Goal: Task Accomplishment & Management: Use online tool/utility

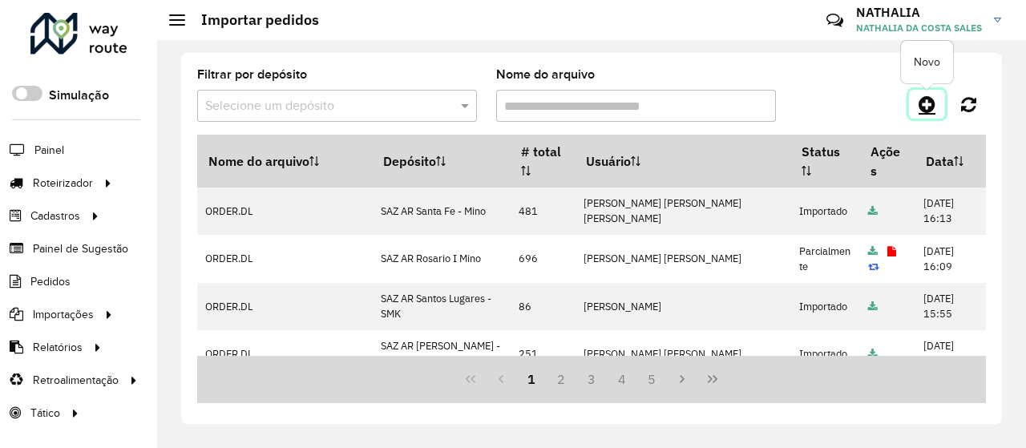
click at [919, 102] on link at bounding box center [927, 104] width 36 height 29
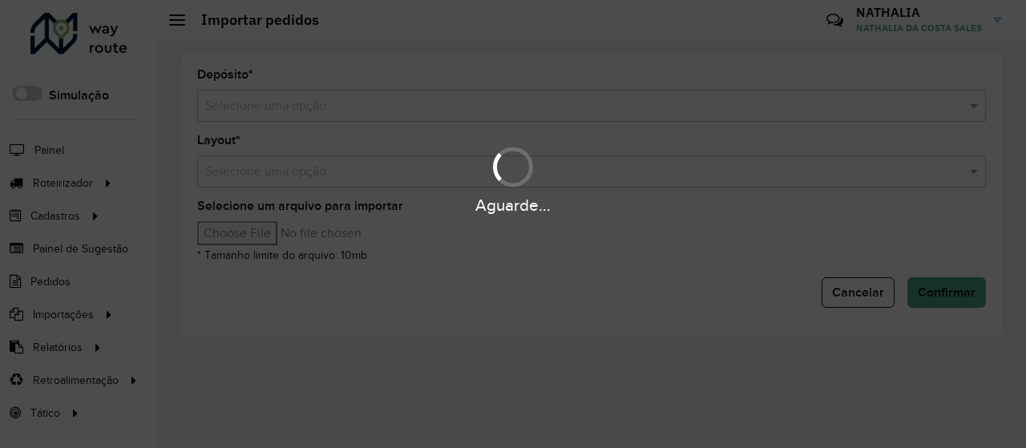
click at [763, 99] on div "Aguarde..." at bounding box center [513, 224] width 1026 height 448
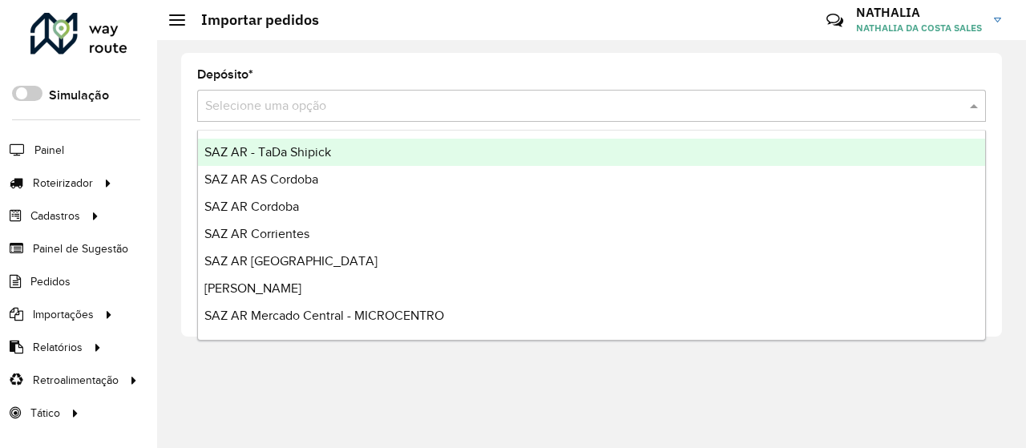
click at [754, 107] on input "text" at bounding box center [575, 106] width 741 height 19
type input "***"
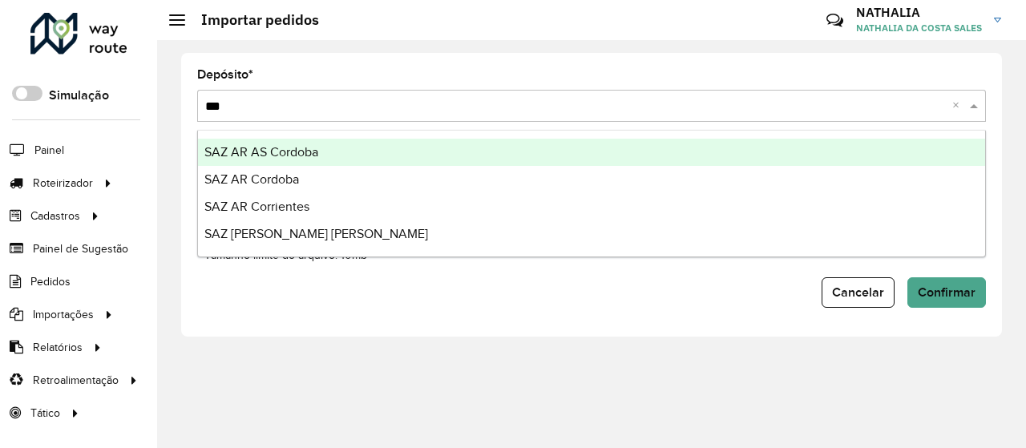
click at [446, 152] on div "SAZ AR AS Cordoba" at bounding box center [591, 152] width 787 height 27
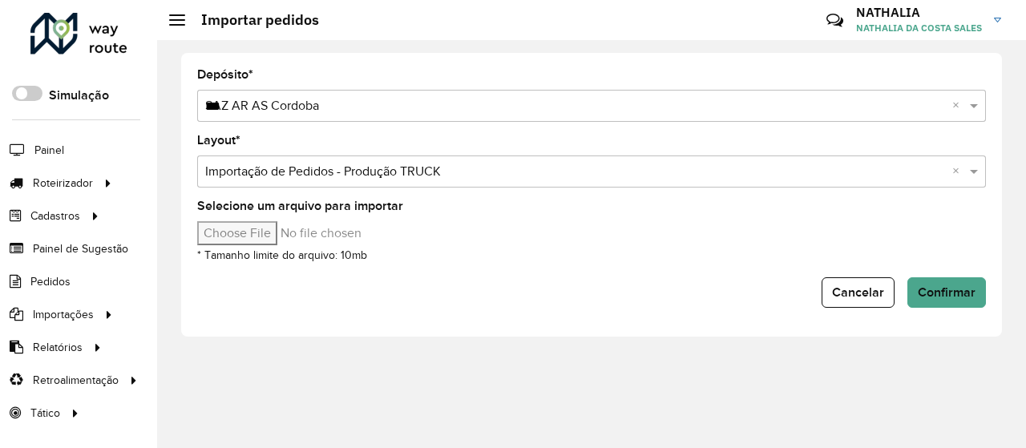
click at [289, 238] on input "Selecione um arquivo para importar" at bounding box center [333, 233] width 273 height 24
type input "**********"
click at [964, 286] on span "Confirmar" at bounding box center [947, 292] width 58 height 14
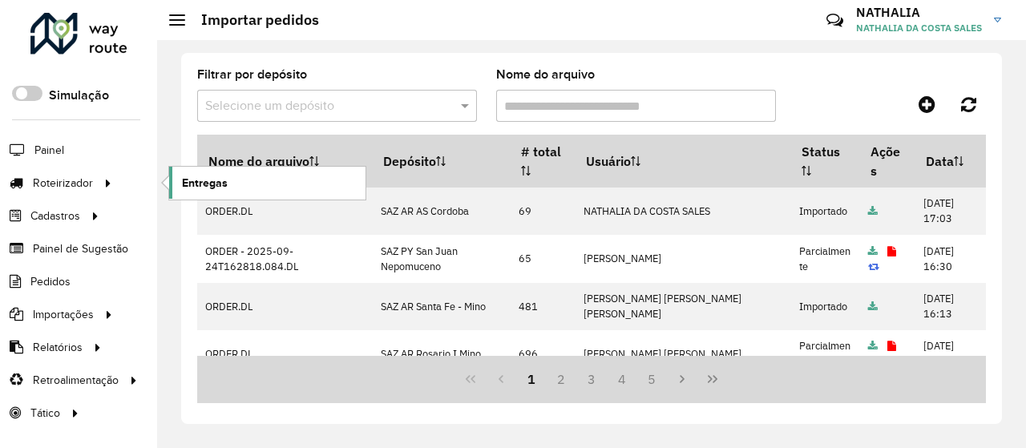
click at [199, 182] on span "Entregas" at bounding box center [205, 183] width 46 height 17
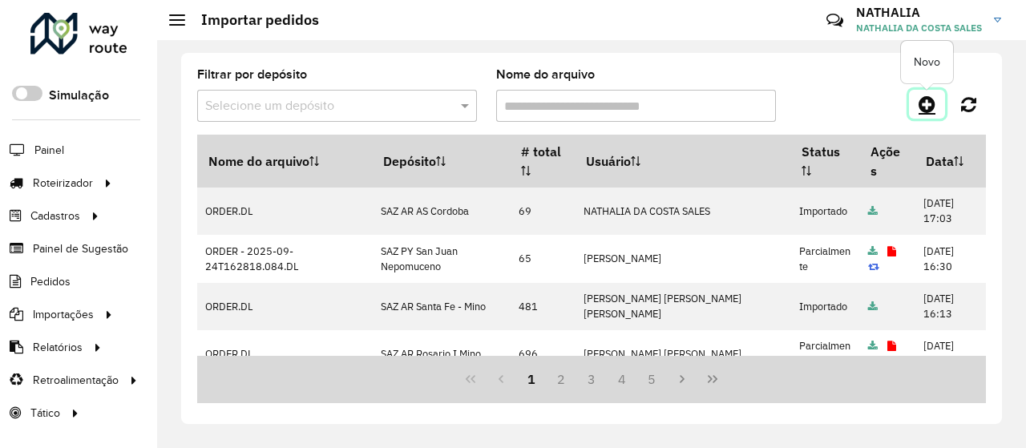
click at [933, 103] on icon at bounding box center [927, 104] width 17 height 19
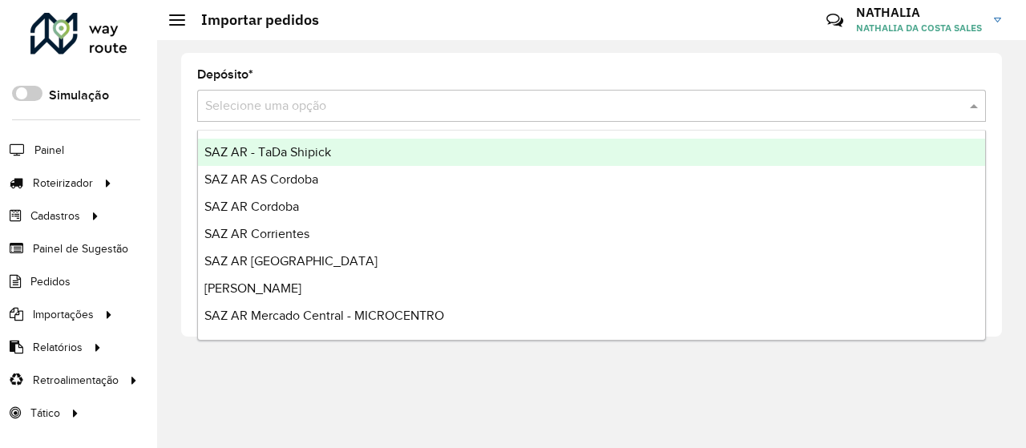
click at [428, 116] on div "Selecione uma opção" at bounding box center [591, 106] width 789 height 32
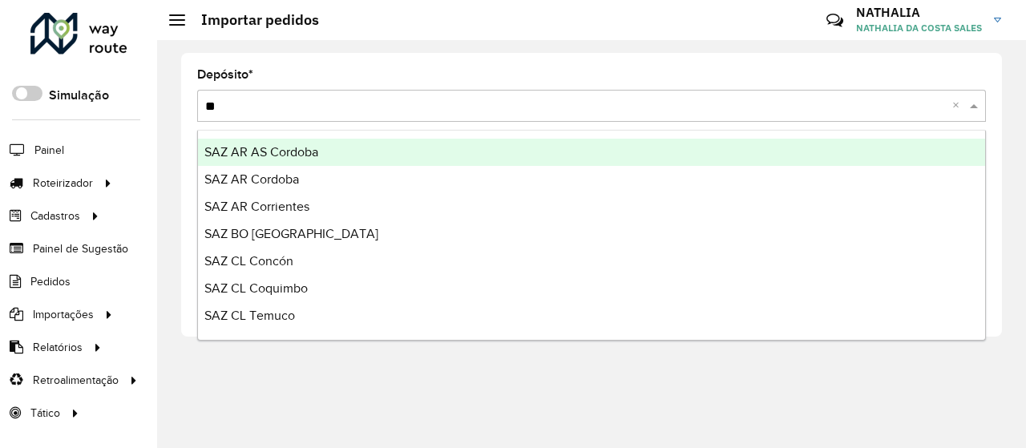
type input "***"
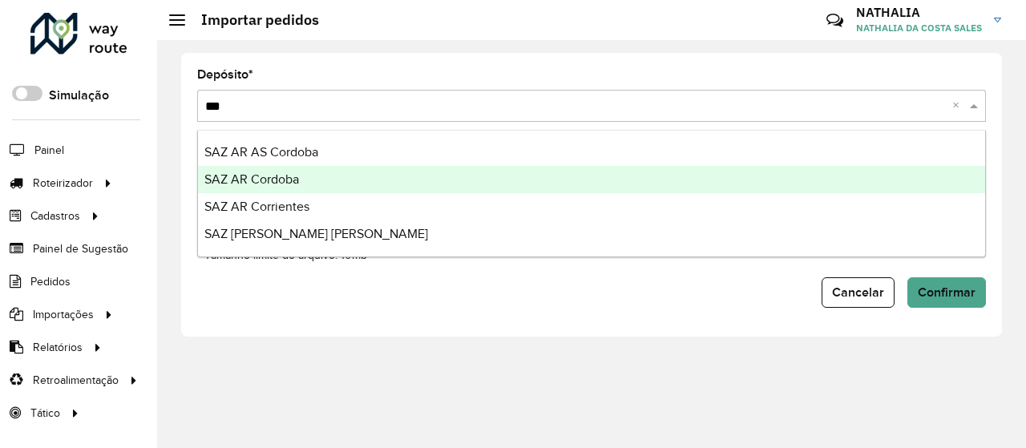
click at [266, 176] on span "SAZ AR Cordoba" at bounding box center [251, 179] width 95 height 14
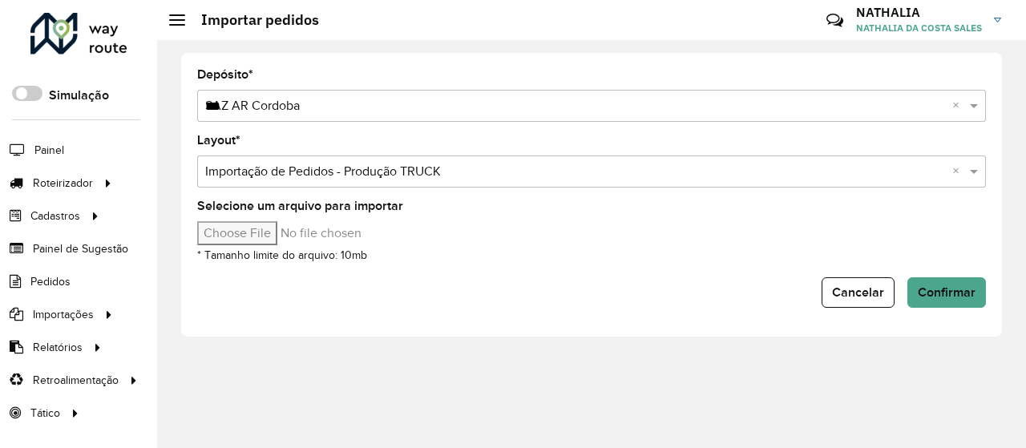
click at [252, 225] on input "Selecione um arquivo para importar" at bounding box center [333, 233] width 273 height 24
type input "**********"
click at [966, 289] on span "Confirmar" at bounding box center [947, 292] width 58 height 14
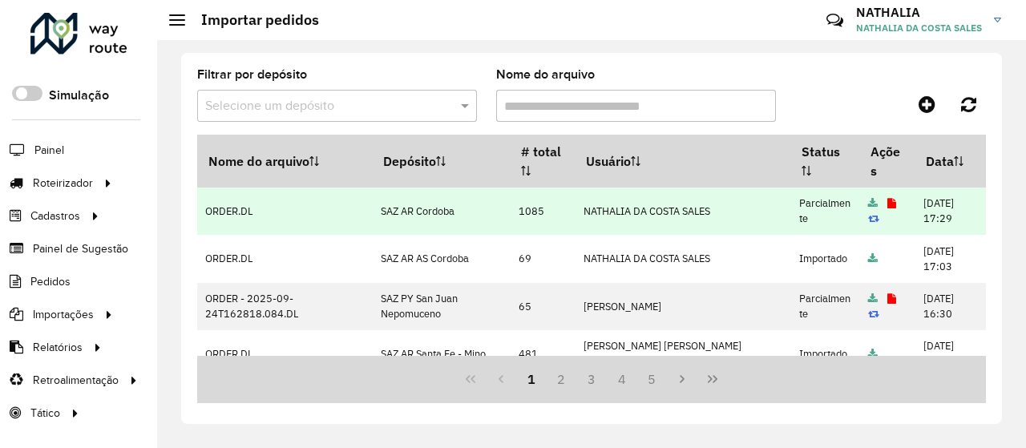
click at [888, 203] on icon at bounding box center [892, 204] width 9 height 10
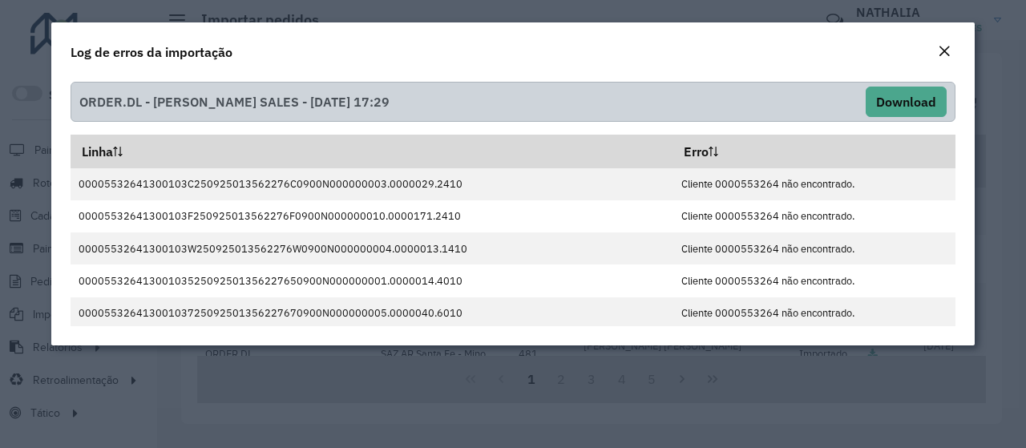
drag, startPoint x: 943, startPoint y: 46, endPoint x: 934, endPoint y: 51, distance: 10.5
click at [943, 46] on em "Close" at bounding box center [944, 51] width 13 height 13
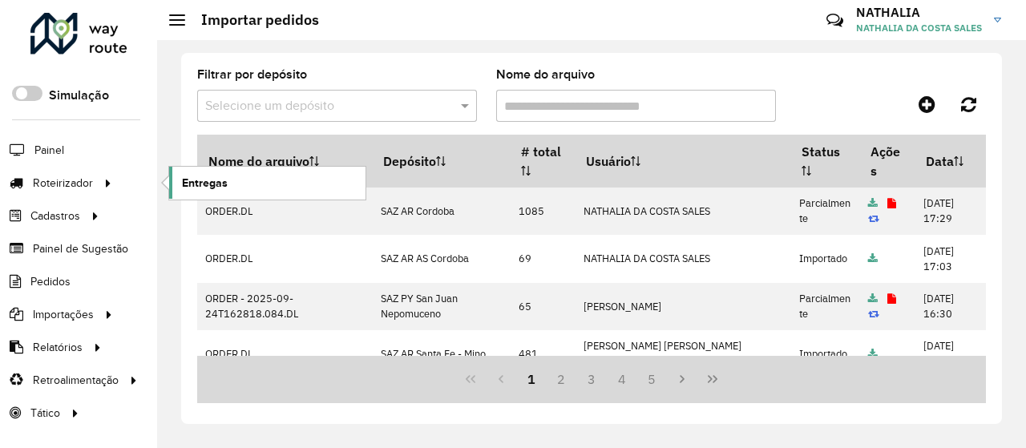
click at [181, 179] on link "Entregas" at bounding box center [267, 183] width 196 height 32
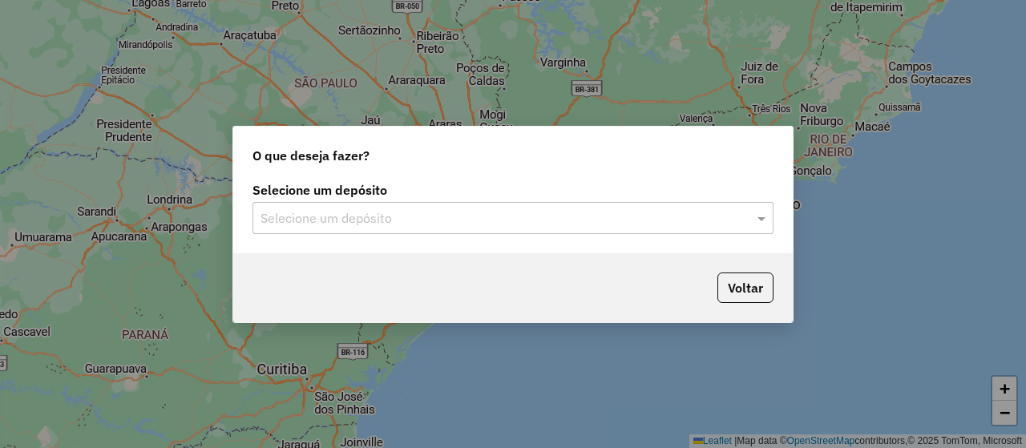
click at [346, 213] on input "text" at bounding box center [497, 218] width 473 height 19
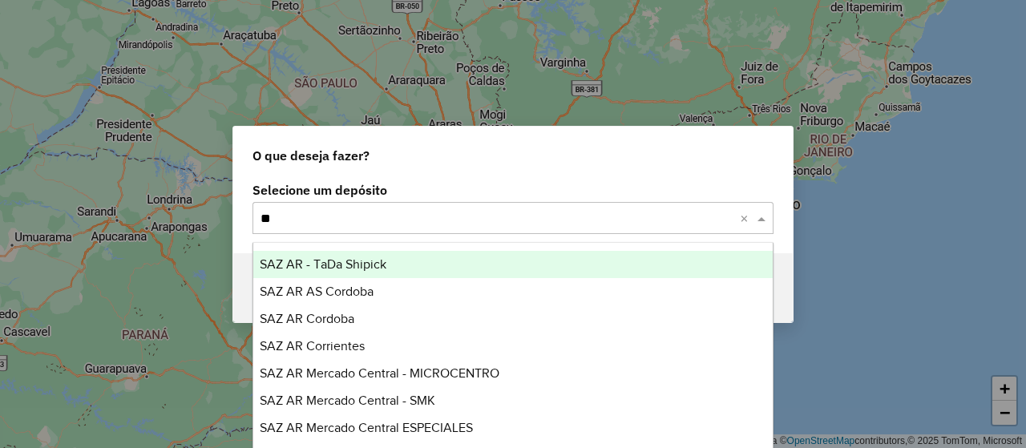
type input "***"
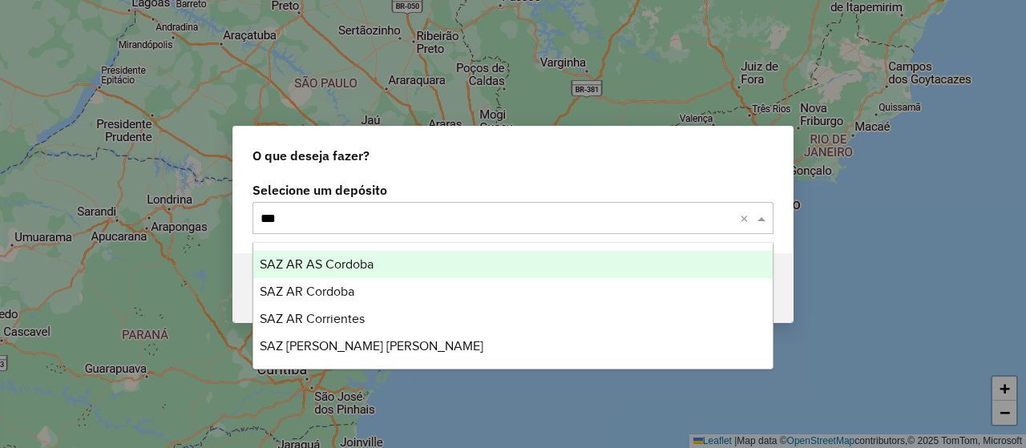
click at [388, 257] on div "SAZ AR AS Cordoba" at bounding box center [512, 264] width 519 height 27
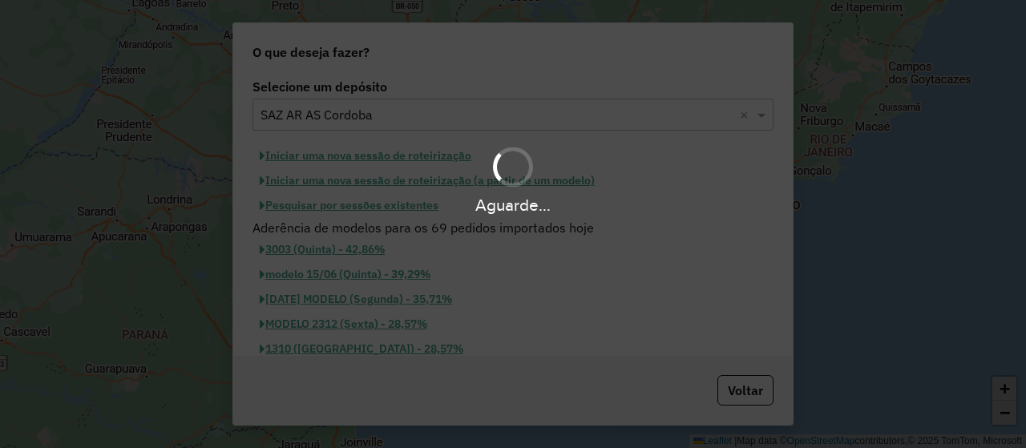
click at [362, 227] on div "Aguarde..." at bounding box center [513, 224] width 1026 height 448
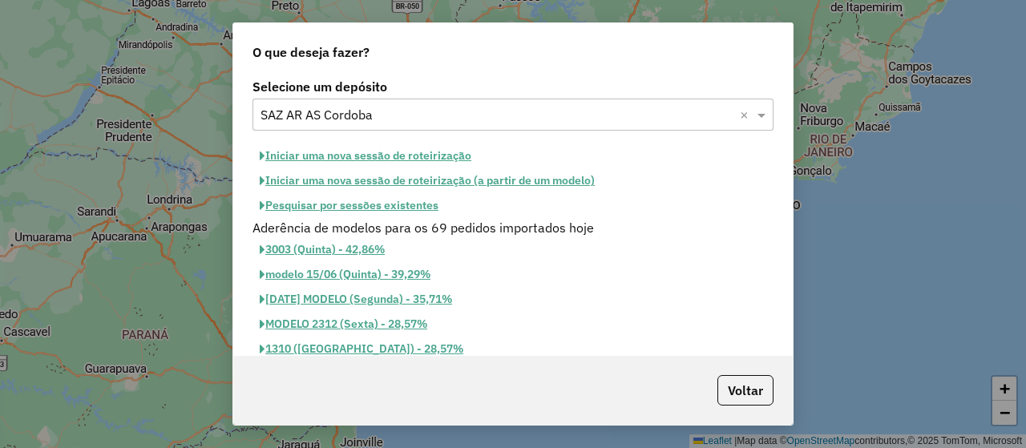
click at [366, 148] on button "Iniciar uma nova sessão de roteirização" at bounding box center [366, 156] width 226 height 25
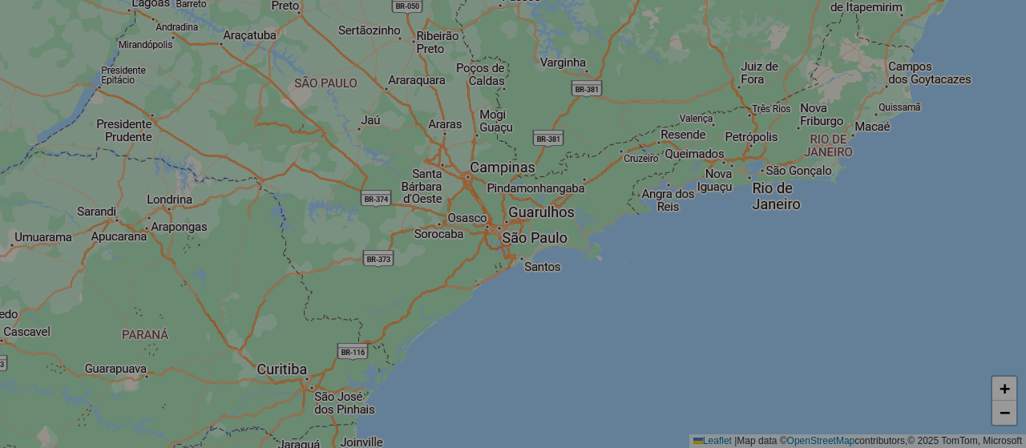
select select "*"
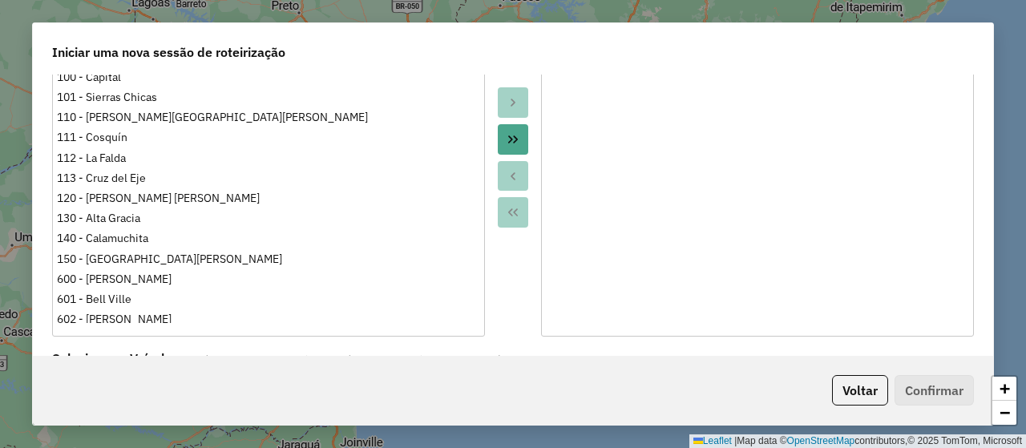
scroll to position [481, 0]
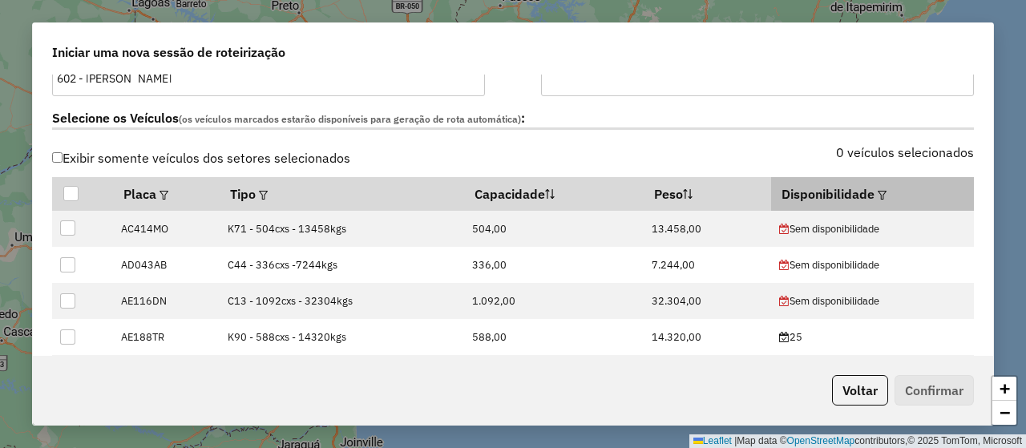
click at [875, 195] on div at bounding box center [881, 193] width 12 height 19
click at [875, 197] on div at bounding box center [881, 193] width 12 height 19
click at [878, 191] on em at bounding box center [882, 195] width 9 height 9
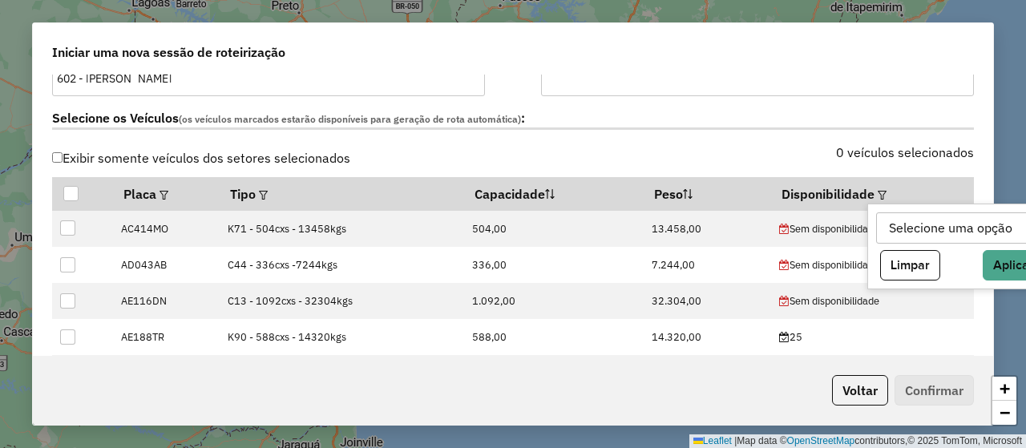
click at [890, 219] on div "Selecione uma opção" at bounding box center [951, 228] width 135 height 30
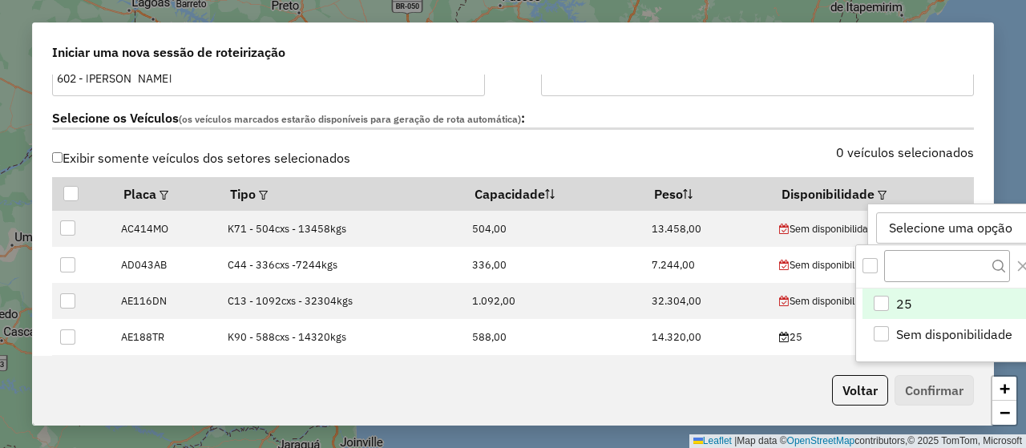
scroll to position [11, 72]
click at [881, 296] on div "25" at bounding box center [881, 303] width 15 height 15
click at [694, 110] on label "Selecione os Veículos (os veículos marcados estarão disponíveis para geração de…" at bounding box center [513, 119] width 922 height 22
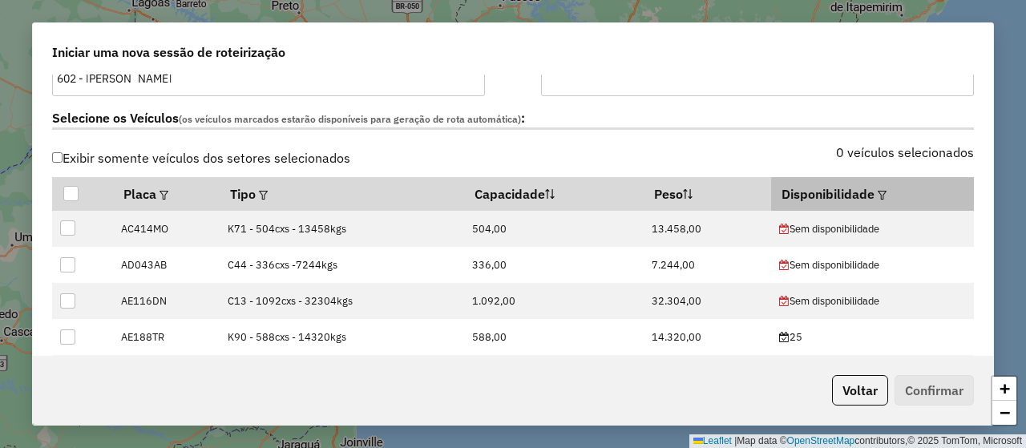
click at [875, 191] on div at bounding box center [881, 193] width 12 height 19
click at [878, 193] on em at bounding box center [882, 195] width 9 height 9
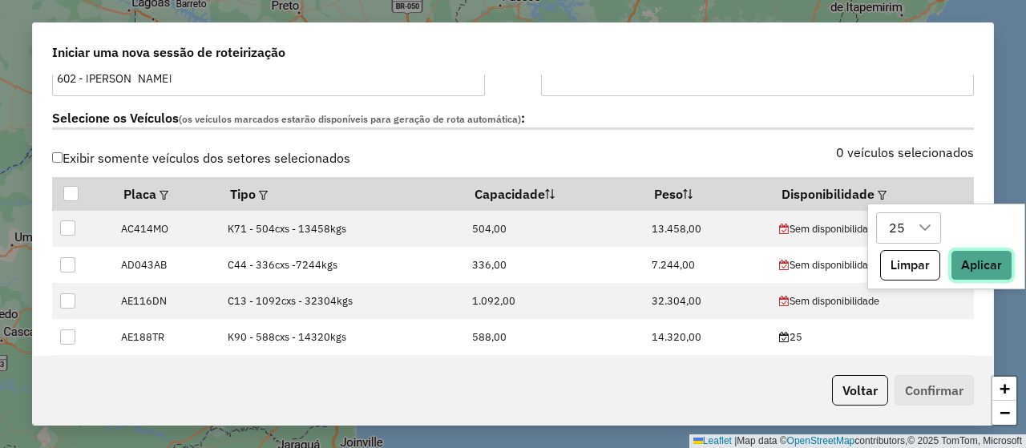
click at [974, 261] on button "Aplicar" at bounding box center [982, 265] width 62 height 30
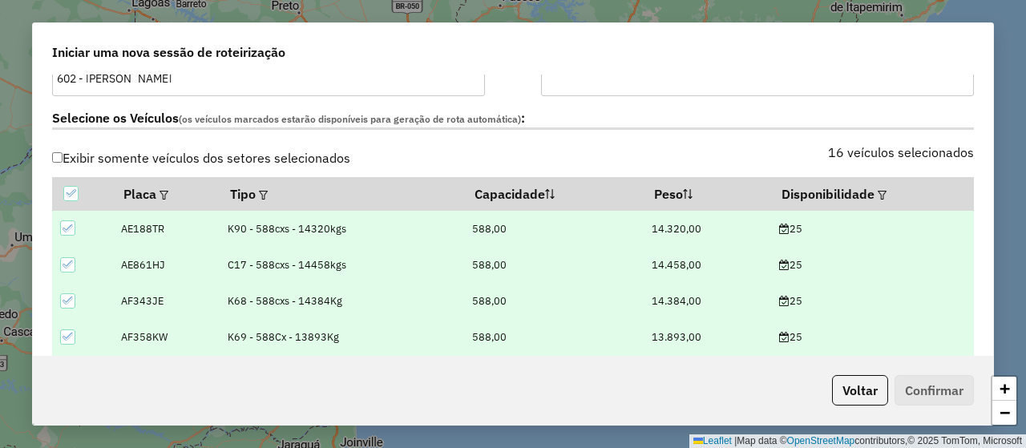
click at [816, 132] on div "Selecione os Veículos (os veículos marcados estarão disponíveis para geração de…" at bounding box center [513, 121] width 941 height 51
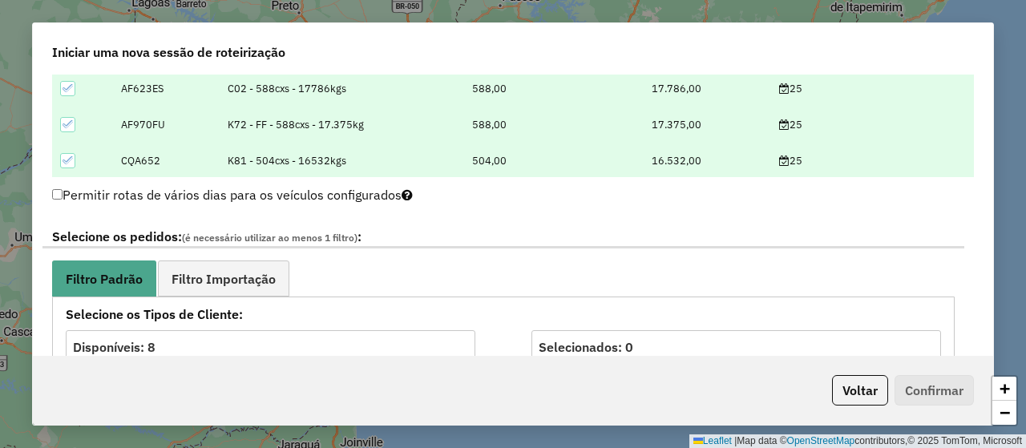
scroll to position [802, 0]
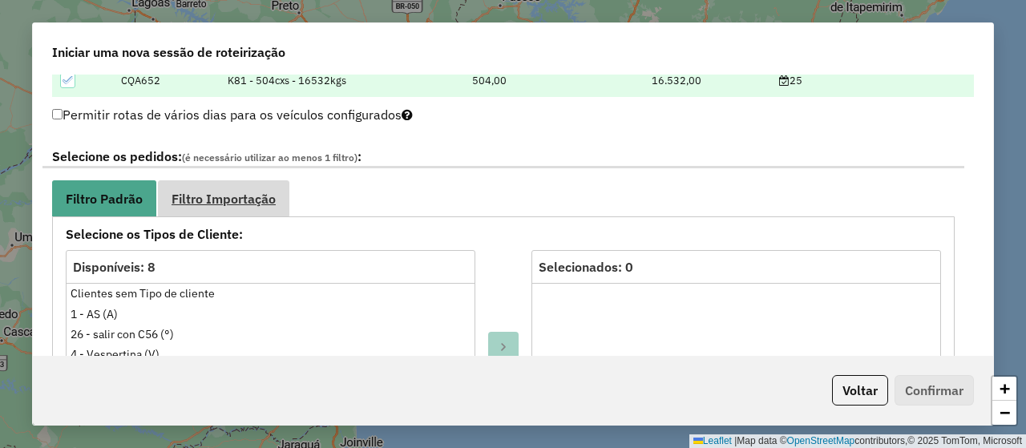
click at [263, 182] on link "Filtro Importação" at bounding box center [224, 198] width 132 height 36
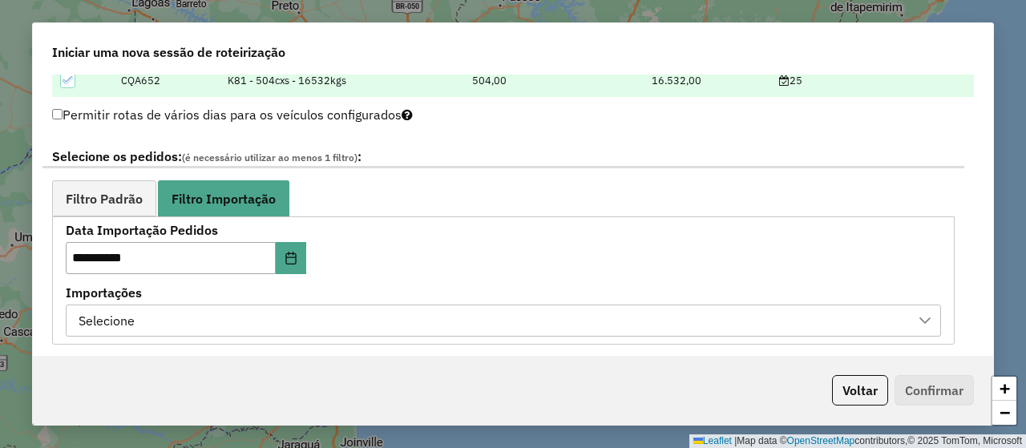
scroll to position [882, 0]
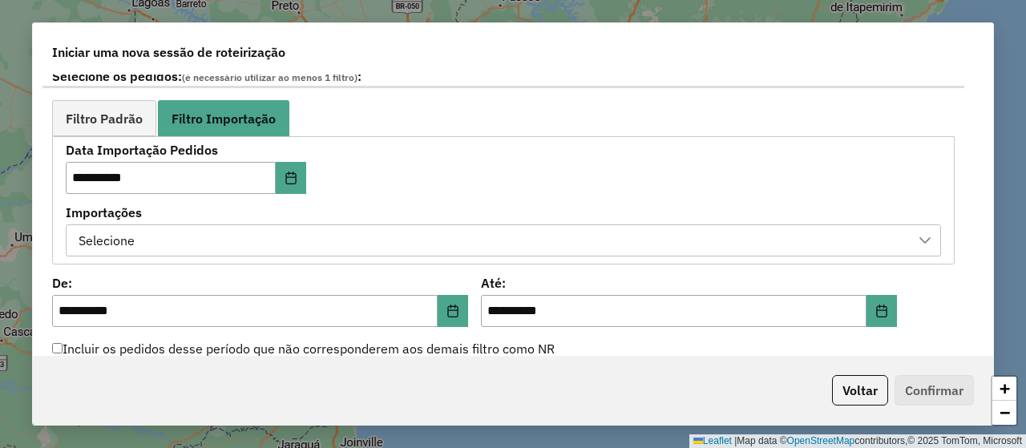
click at [447, 238] on div "Selecione" at bounding box center [491, 240] width 837 height 30
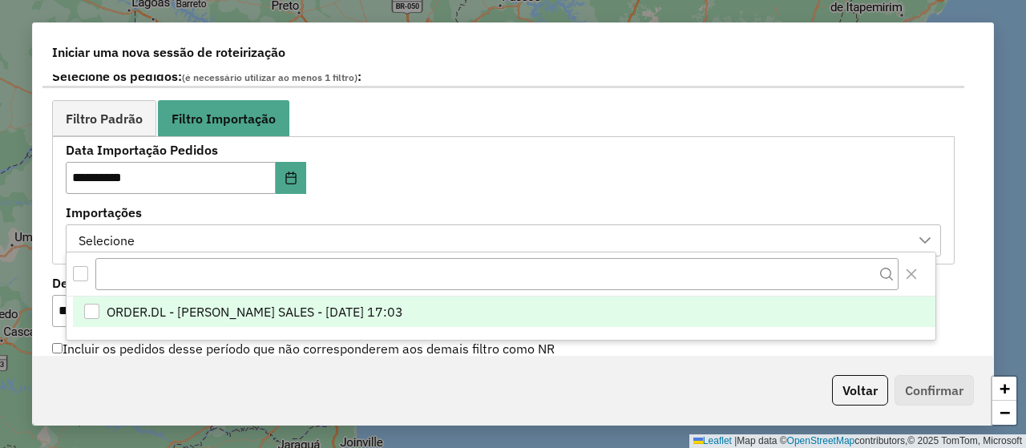
click at [470, 309] on li "ORDER.DL - NATHALIA DA COSTA SALES - 24/09/2025 17:03" at bounding box center [504, 312] width 863 height 30
click at [573, 171] on div "**********" at bounding box center [504, 199] width 876 height 111
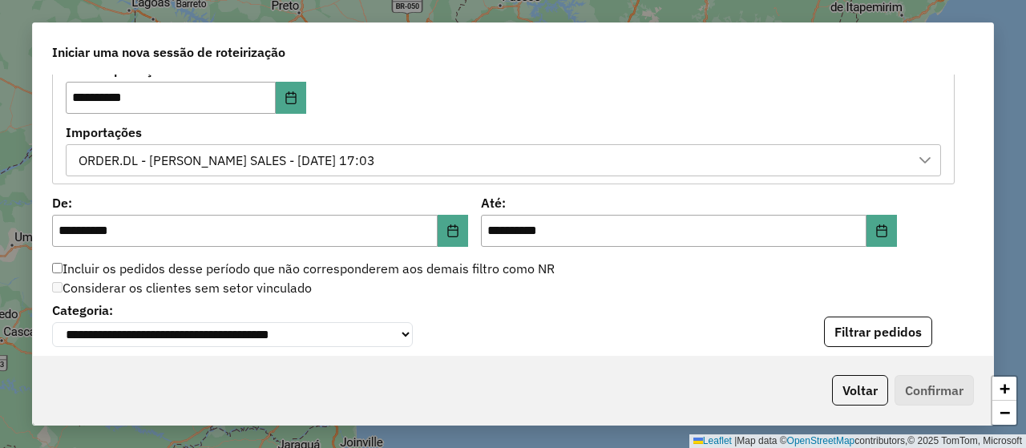
scroll to position [1042, 0]
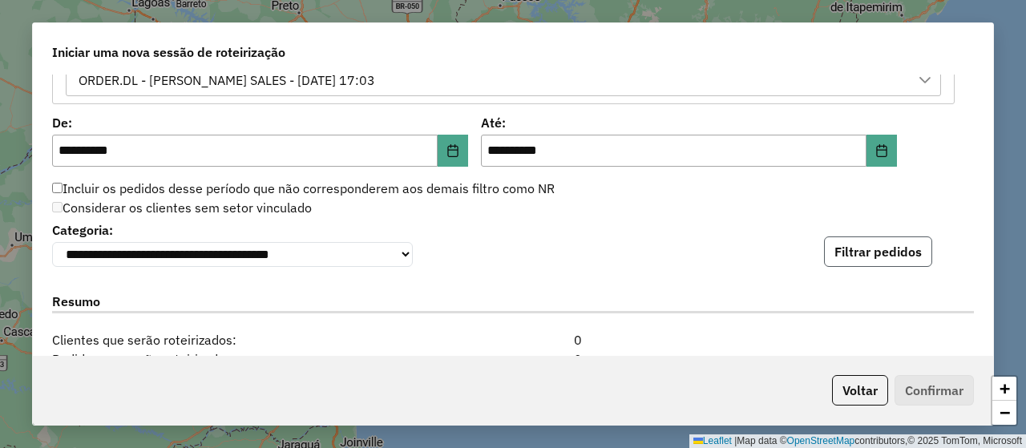
click at [864, 246] on button "Filtrar pedidos" at bounding box center [878, 252] width 108 height 30
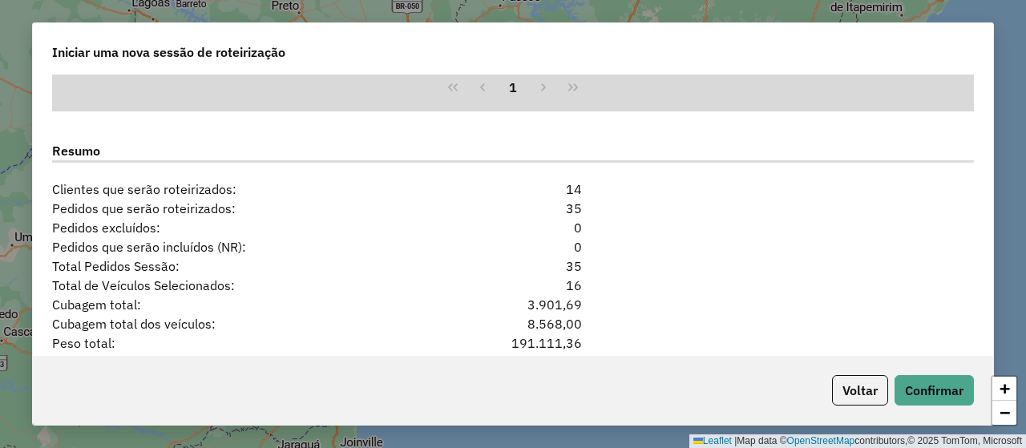
scroll to position [1645, 0]
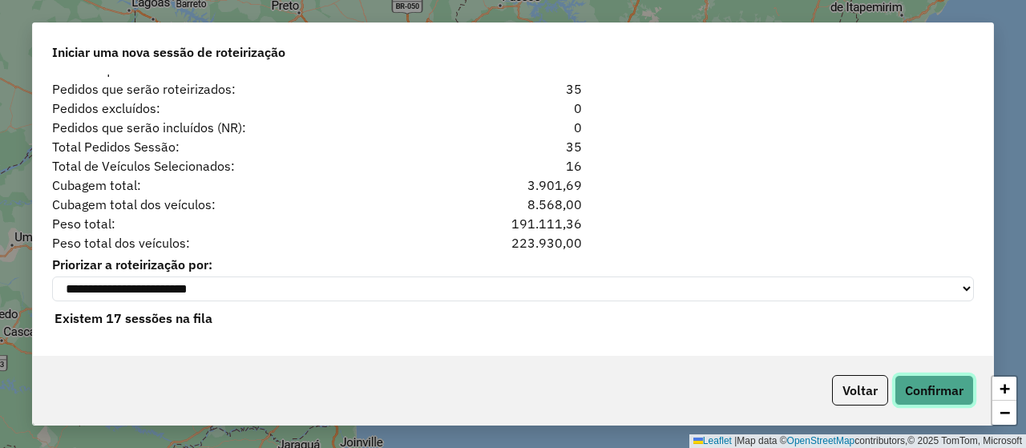
click at [928, 391] on button "Confirmar" at bounding box center [934, 390] width 79 height 30
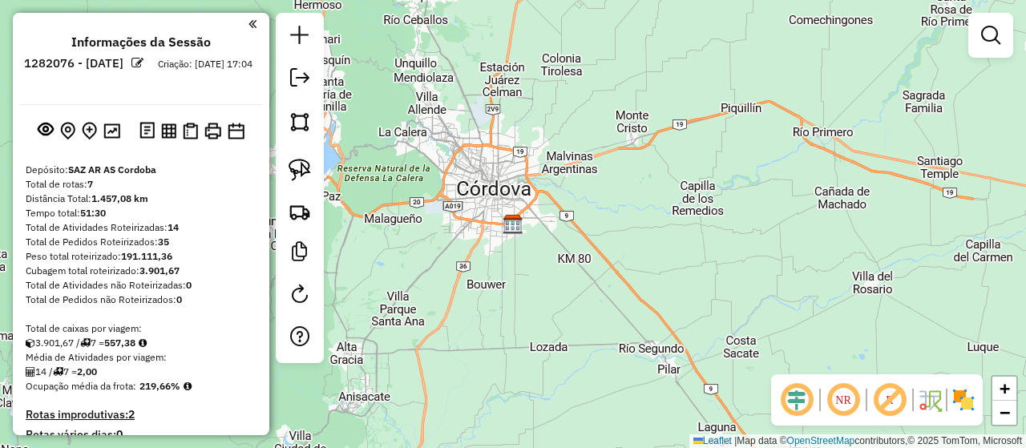
scroll to position [435, 0]
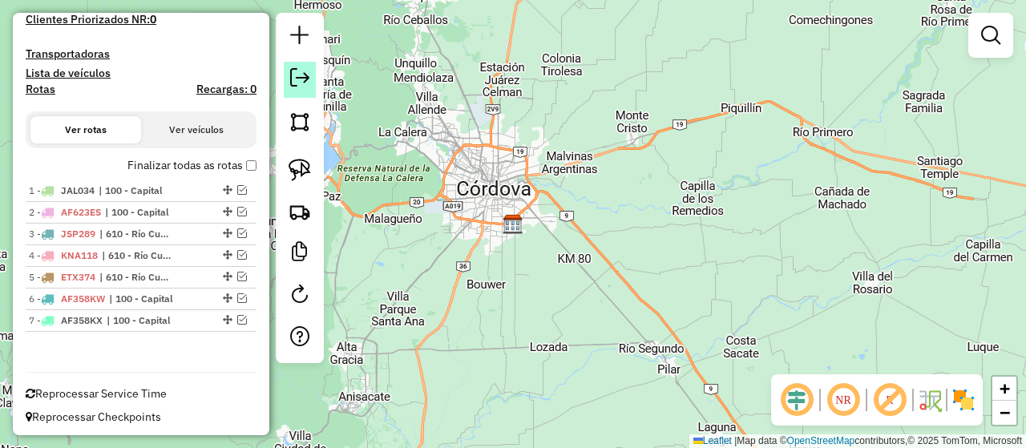
click at [295, 91] on link at bounding box center [300, 80] width 32 height 36
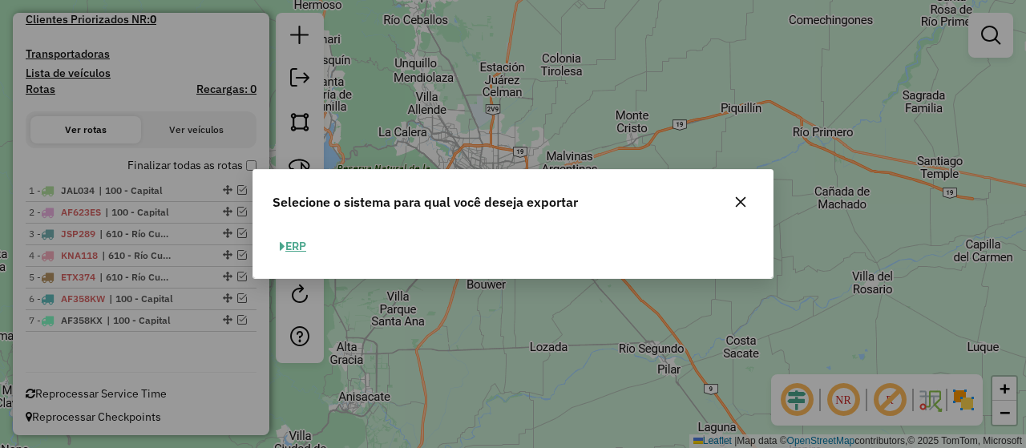
click at [305, 237] on button "ERP" at bounding box center [293, 246] width 41 height 25
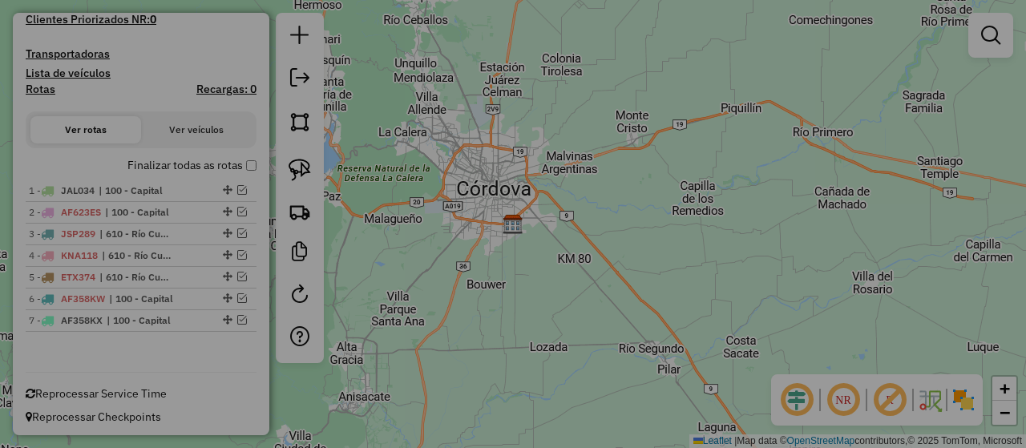
select select "*********"
select select "**"
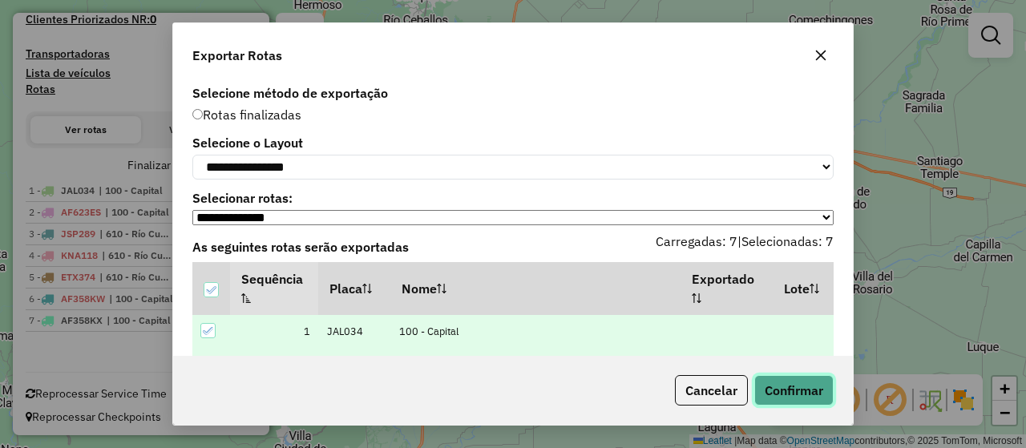
click at [784, 399] on button "Confirmar" at bounding box center [794, 390] width 79 height 30
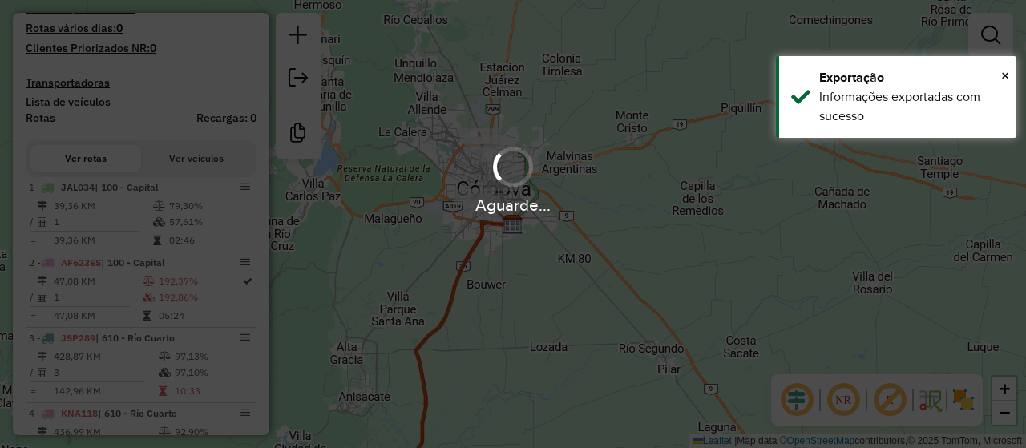
scroll to position [478, 0]
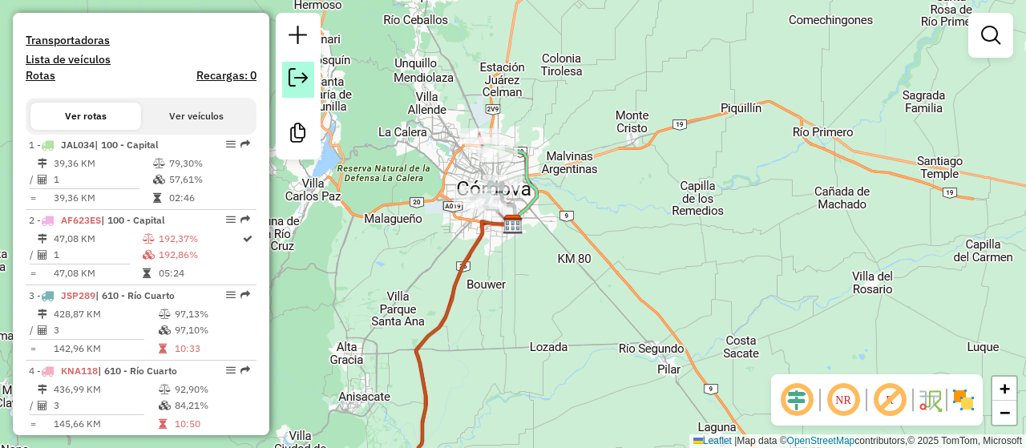
click at [295, 77] on em at bounding box center [298, 77] width 19 height 19
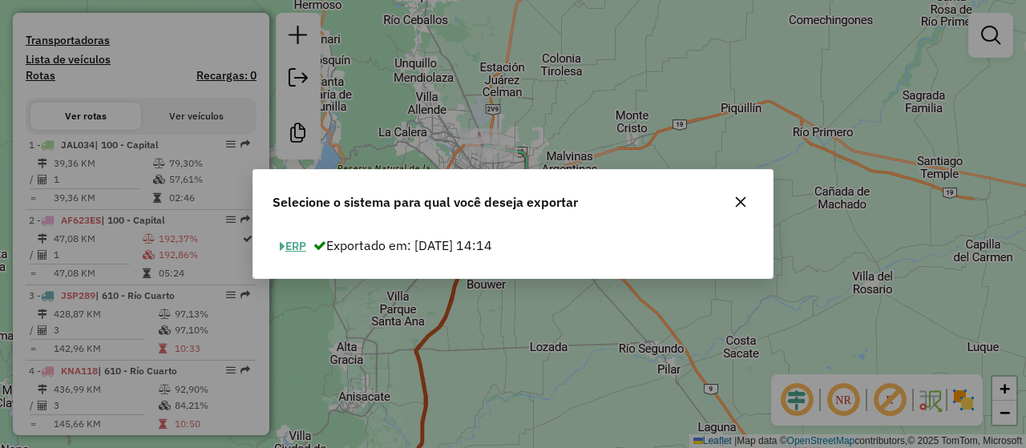
click at [304, 249] on button "ERP" at bounding box center [293, 246] width 41 height 25
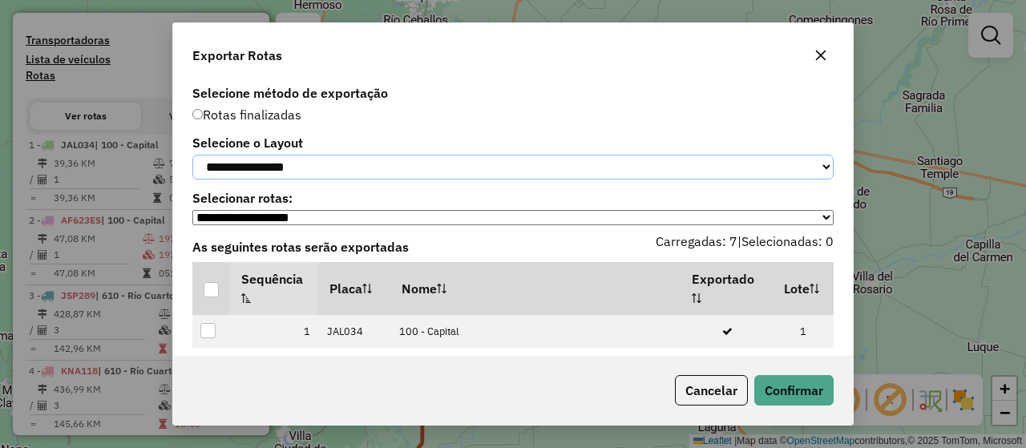
click at [366, 167] on select "**********" at bounding box center [513, 167] width 642 height 25
select select "*********"
click at [192, 155] on select "**********" at bounding box center [513, 167] width 642 height 25
click at [227, 292] on th at bounding box center [211, 288] width 38 height 53
click at [217, 294] on div at bounding box center [211, 289] width 15 height 15
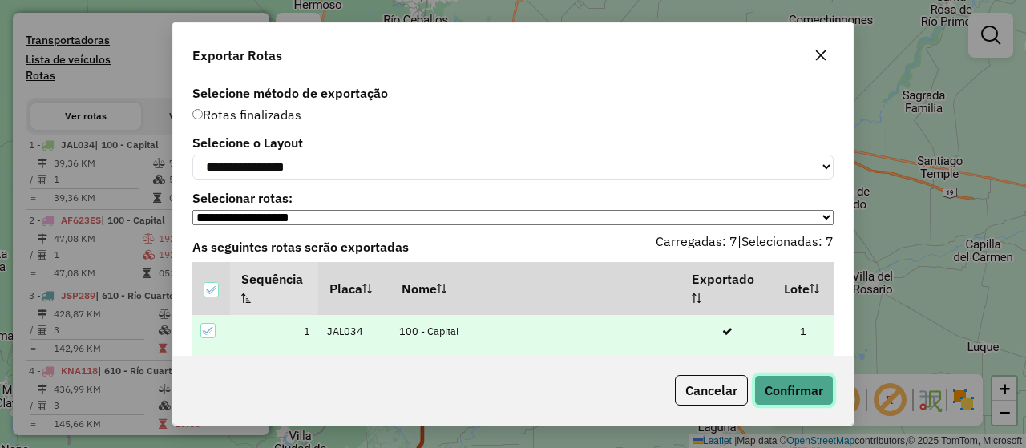
click at [783, 391] on button "Confirmar" at bounding box center [794, 390] width 79 height 30
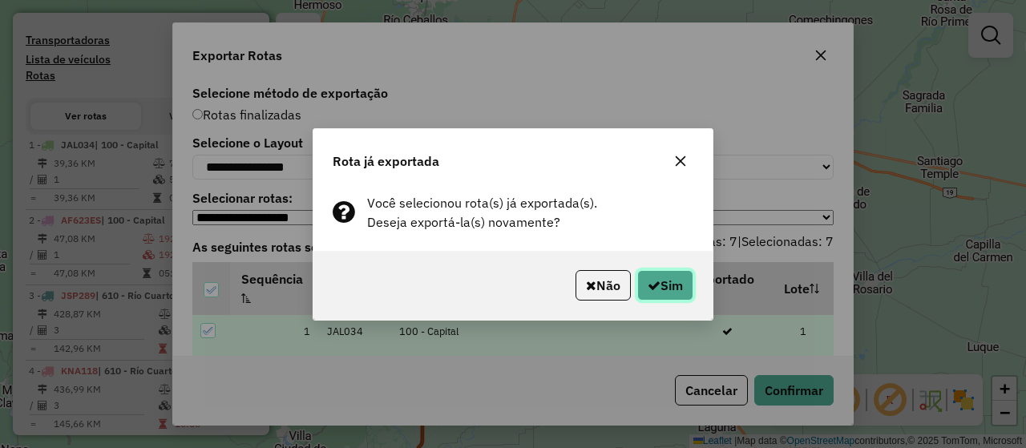
click at [670, 280] on button "Sim" at bounding box center [666, 285] width 56 height 30
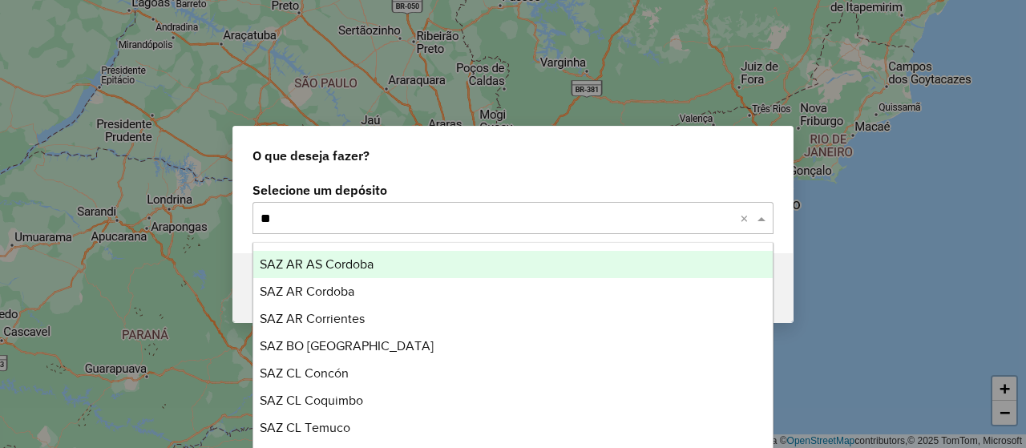
type input "***"
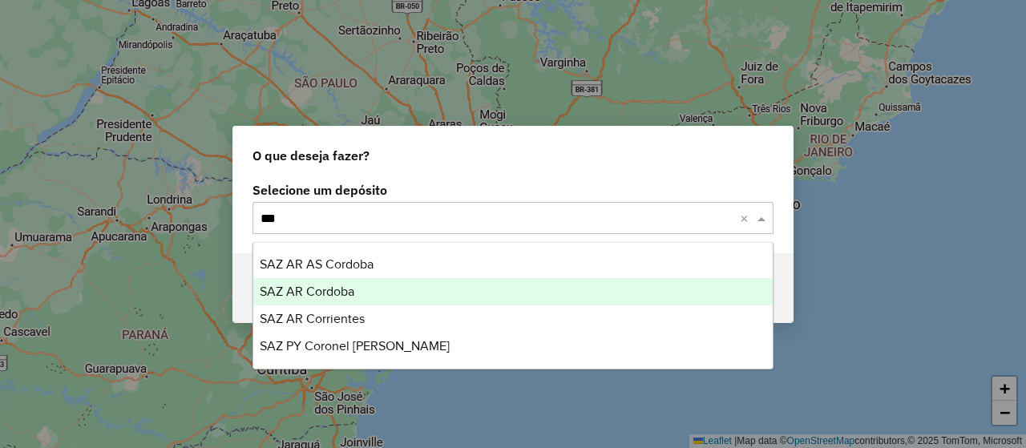
click at [331, 288] on span "SAZ AR Cordoba" at bounding box center [307, 292] width 95 height 14
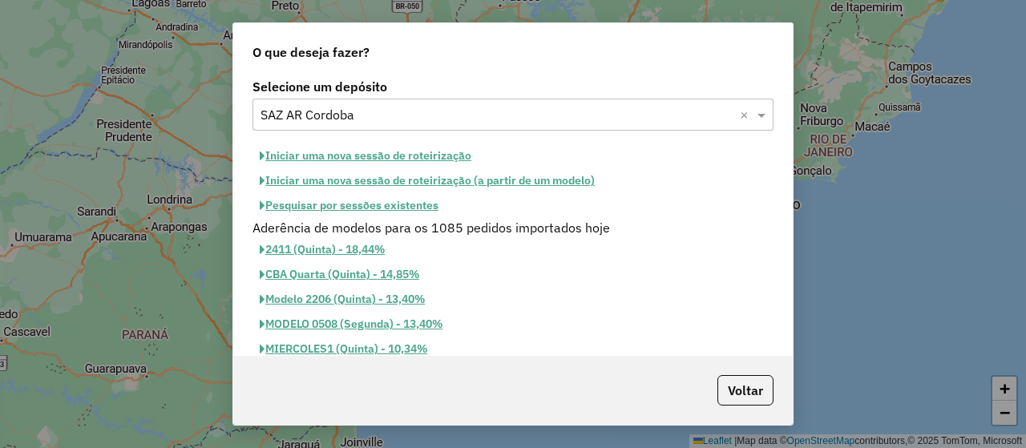
click at [382, 152] on button "Iniciar uma nova sessão de roteirização" at bounding box center [366, 156] width 226 height 25
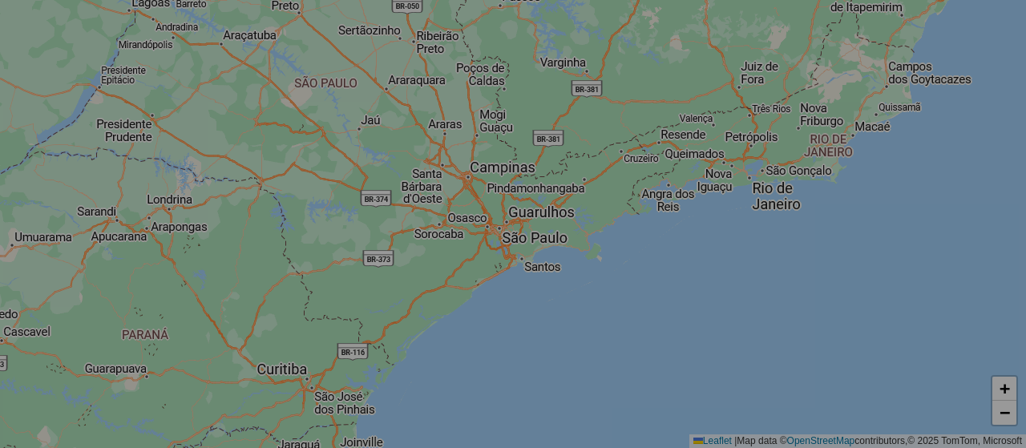
select select "*"
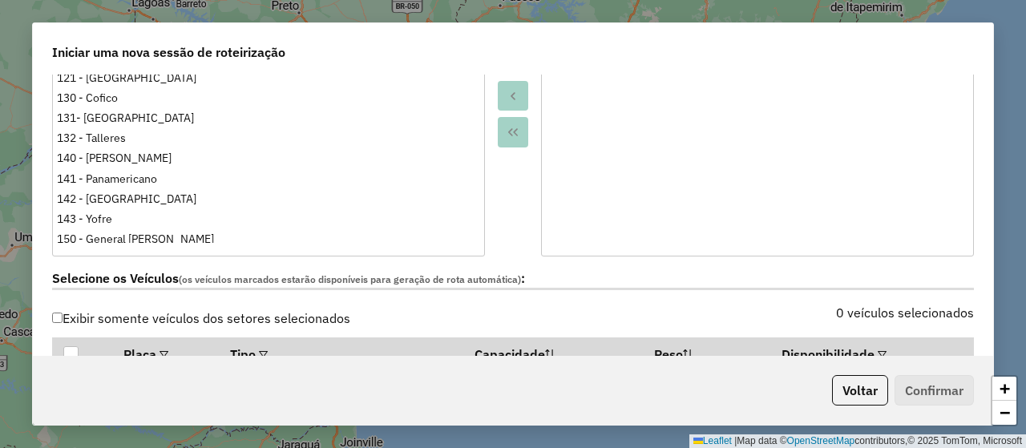
scroll to position [481, 0]
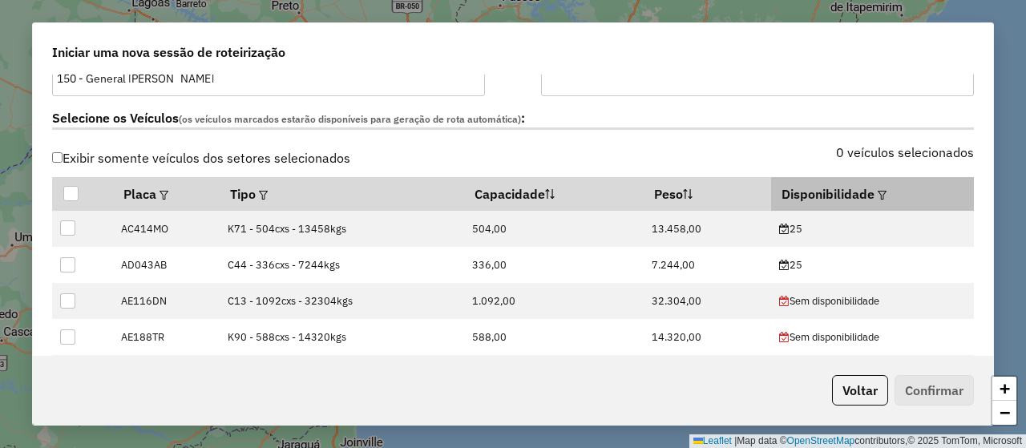
click at [878, 191] on em at bounding box center [882, 195] width 9 height 9
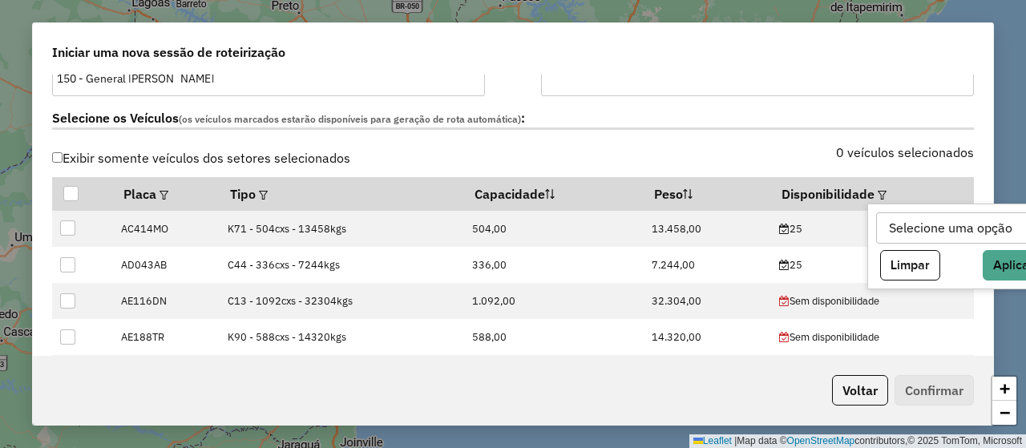
click at [910, 224] on div "Selecione uma opção" at bounding box center [951, 228] width 135 height 30
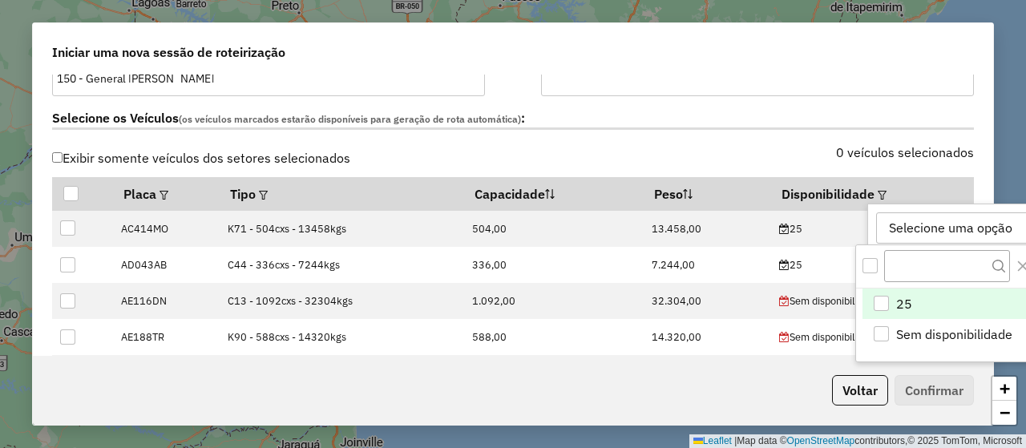
scroll to position [11, 72]
click at [883, 297] on div "25" at bounding box center [881, 303] width 15 height 15
click at [735, 153] on div "0 veículos selecionados" at bounding box center [748, 162] width 471 height 30
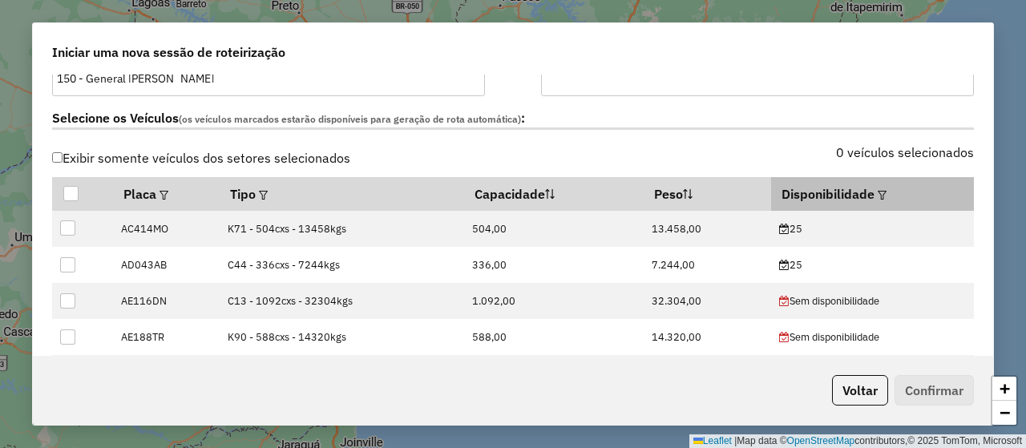
click at [875, 186] on div at bounding box center [881, 193] width 12 height 19
click at [878, 193] on em at bounding box center [882, 195] width 9 height 9
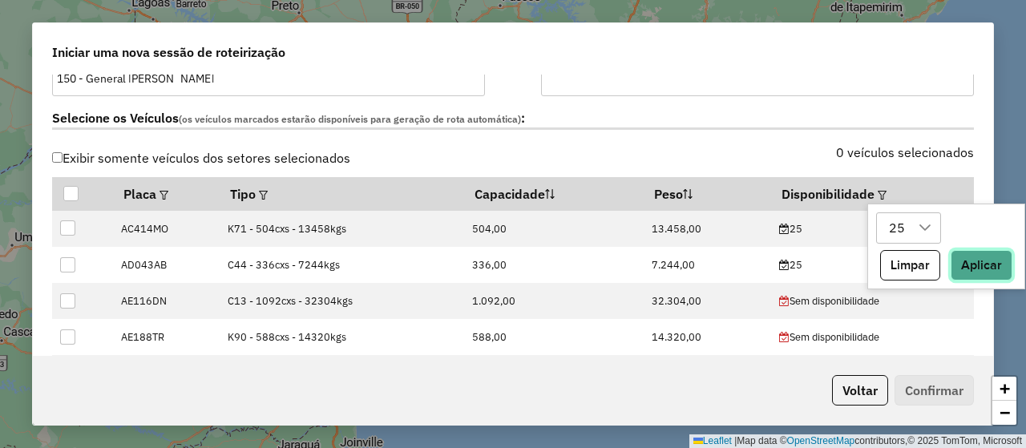
click at [973, 267] on button "Aplicar" at bounding box center [982, 265] width 62 height 30
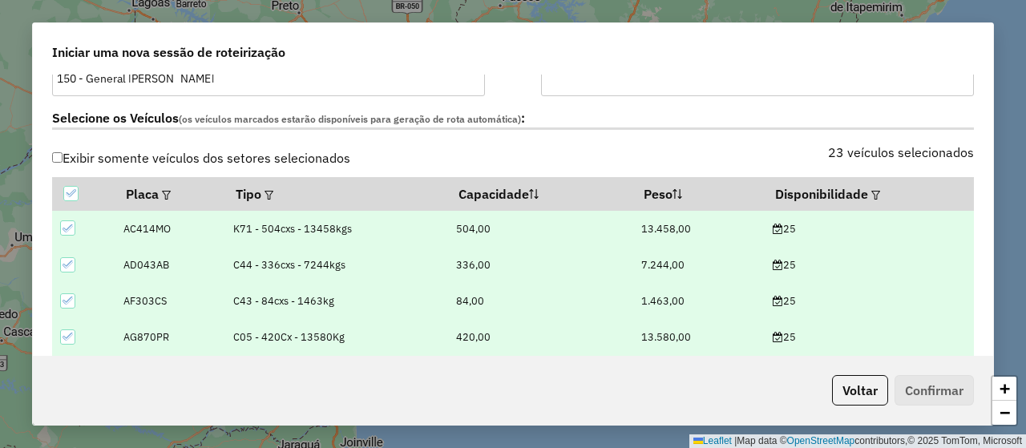
click at [800, 131] on div "Selecione os Veículos (os veículos marcados estarão disponíveis para geração de…" at bounding box center [513, 121] width 941 height 51
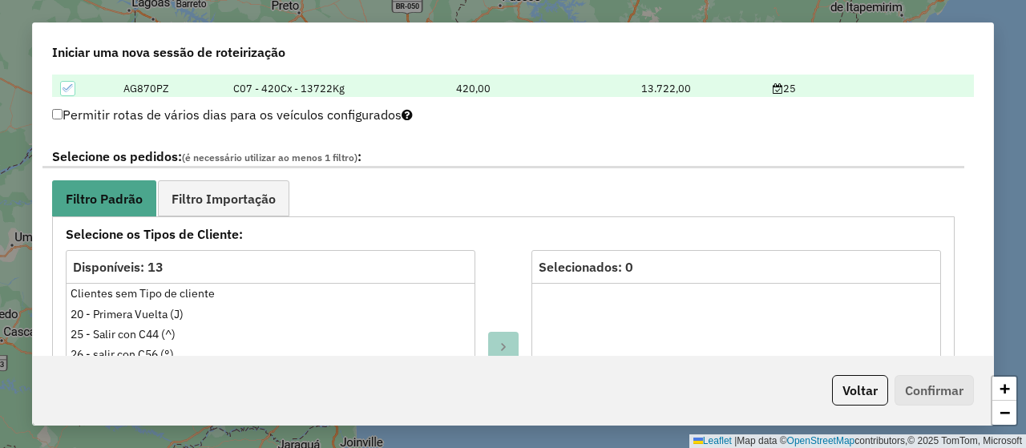
scroll to position [561, 0]
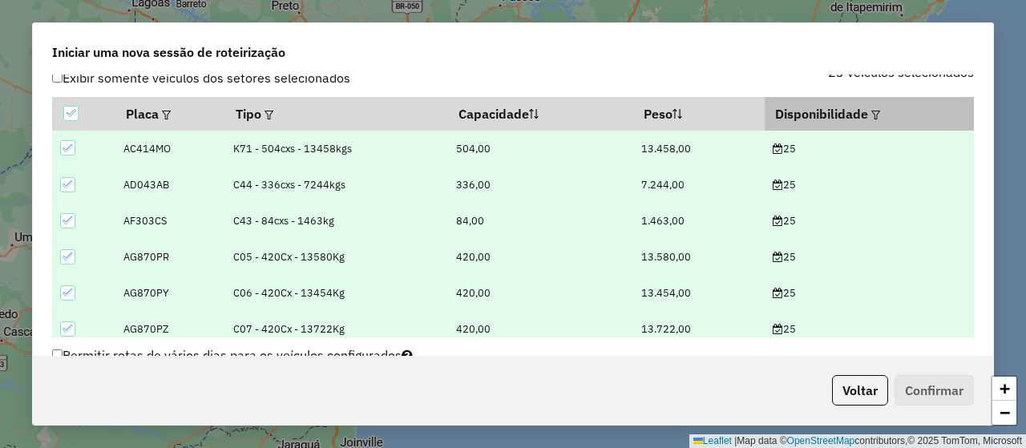
click at [872, 111] on em at bounding box center [876, 115] width 9 height 9
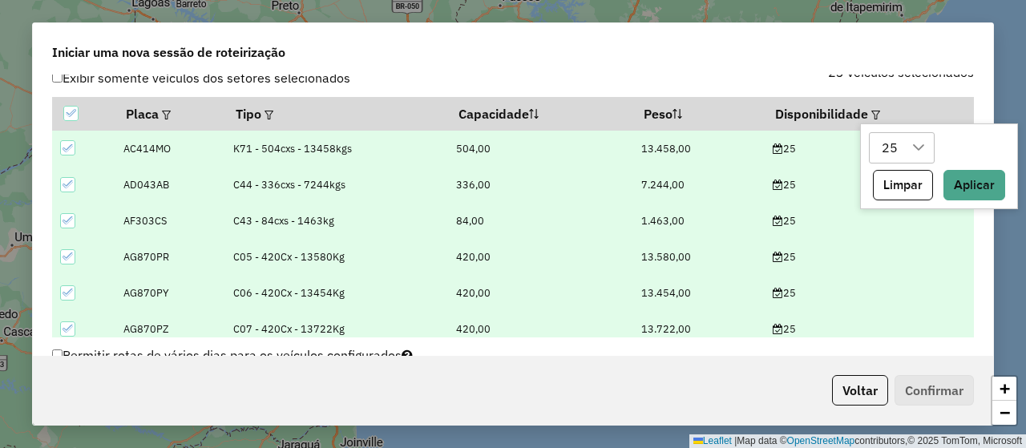
click at [920, 143] on icon at bounding box center [919, 147] width 13 height 13
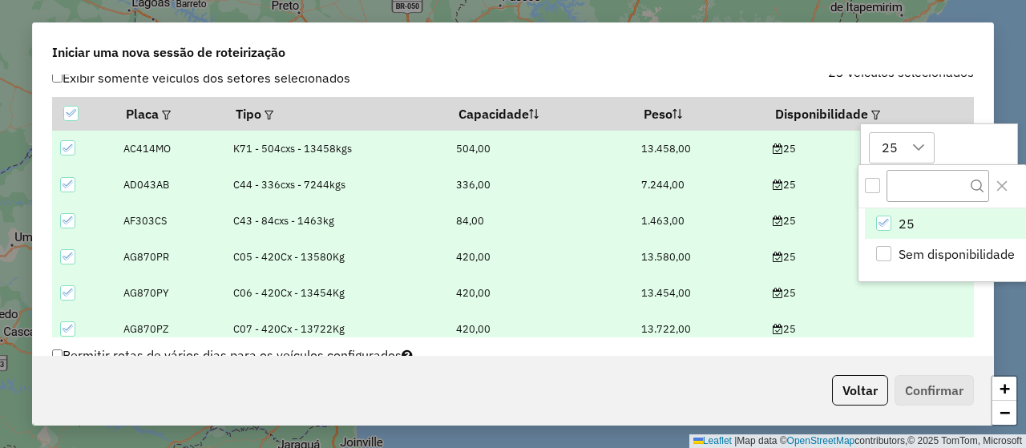
click at [798, 53] on div "Iniciar uma nova sessão de roteirização" at bounding box center [513, 48] width 961 height 51
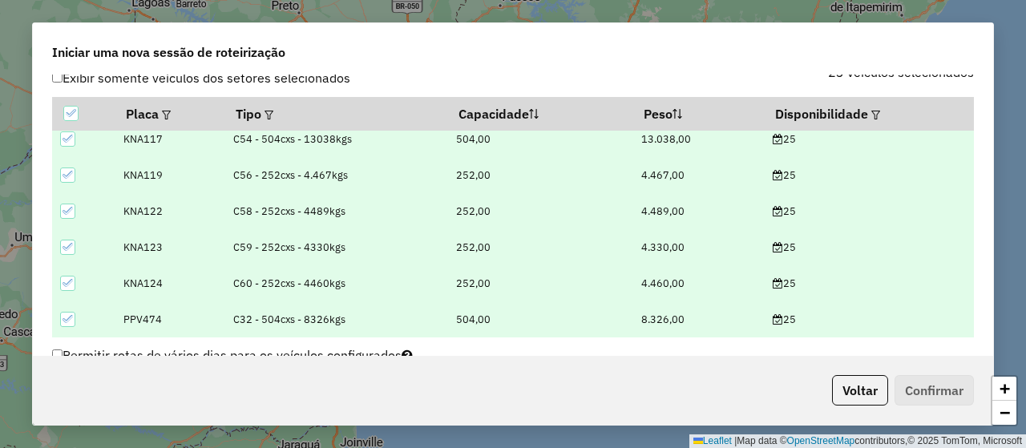
scroll to position [882, 0]
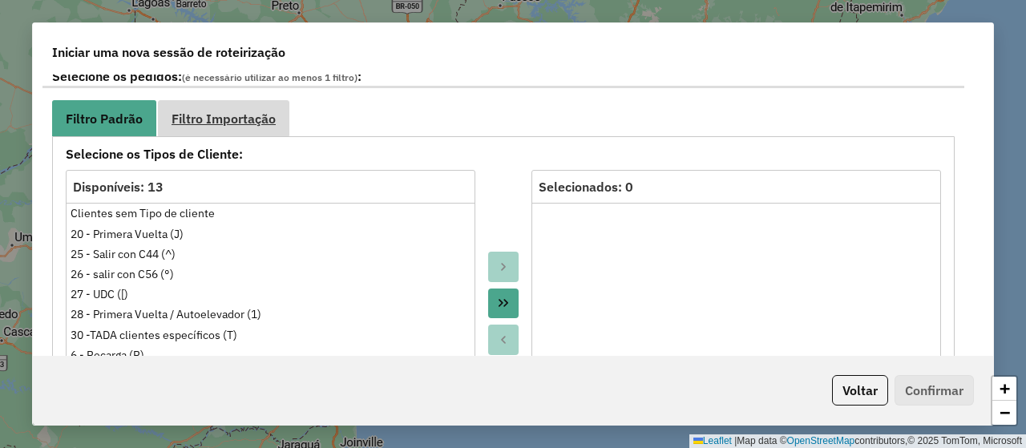
click at [196, 112] on span "Filtro Importação" at bounding box center [224, 118] width 104 height 13
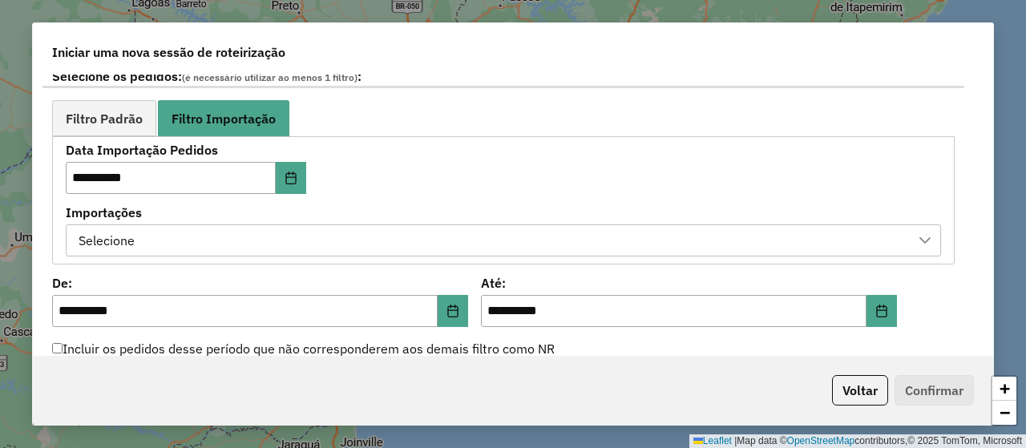
scroll to position [962, 0]
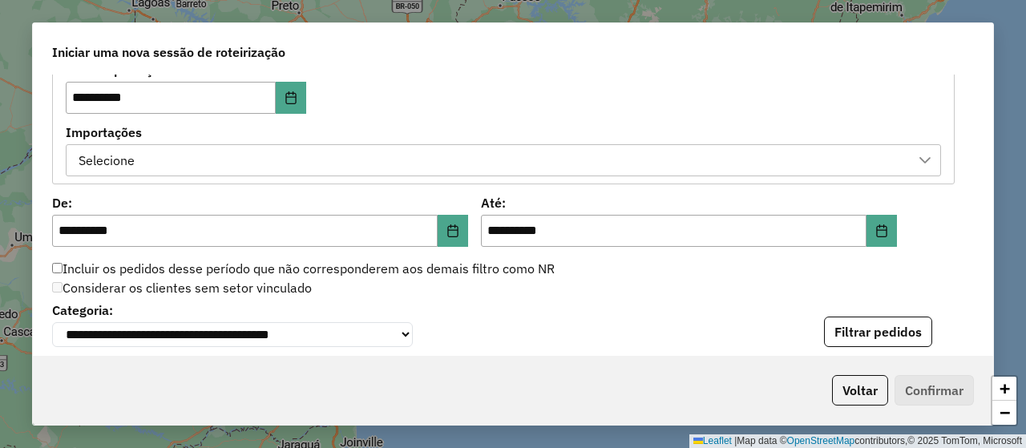
click at [380, 156] on div "Selecione" at bounding box center [491, 160] width 837 height 30
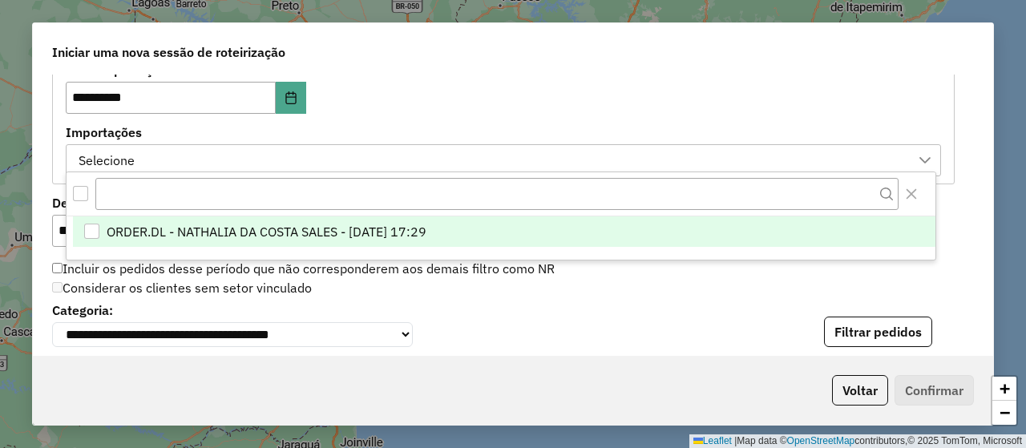
scroll to position [11, 72]
click at [350, 227] on span "ORDER.DL - NATHALIA DA COSTA SALES - [DATE] 17:29" at bounding box center [267, 231] width 320 height 19
click at [532, 123] on label "Importações" at bounding box center [504, 132] width 876 height 19
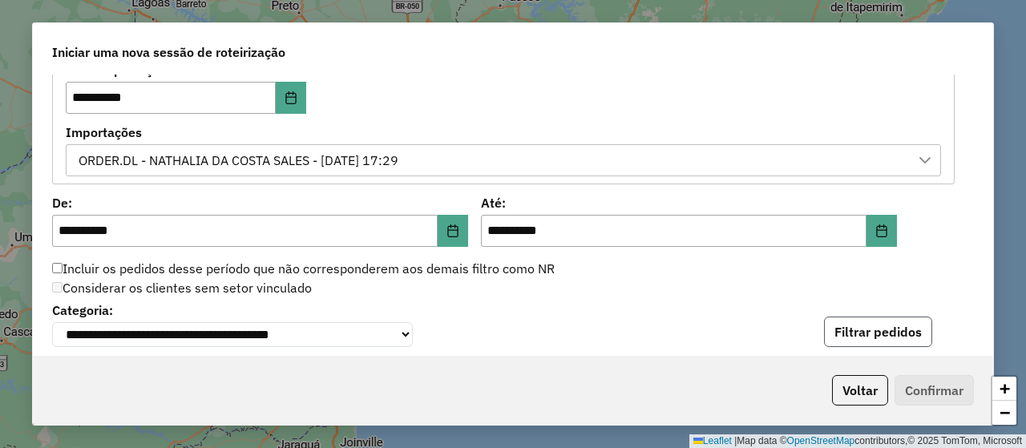
click at [863, 334] on button "Filtrar pedidos" at bounding box center [878, 332] width 108 height 30
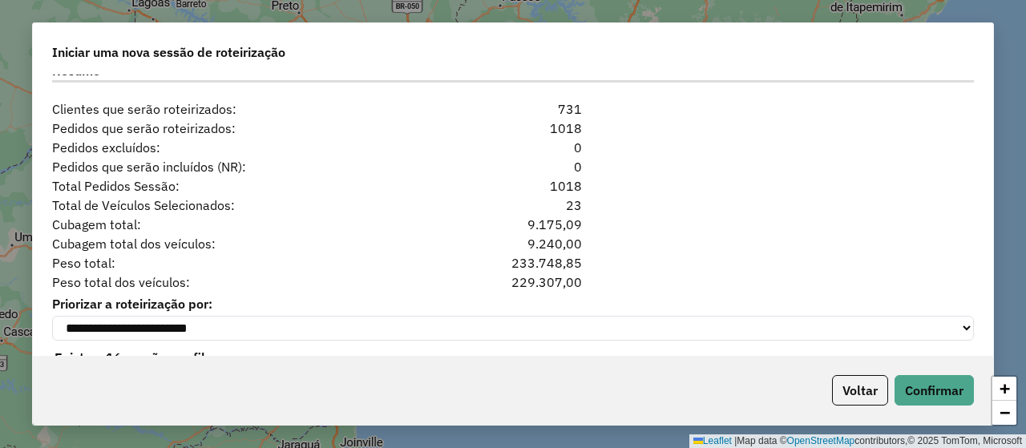
scroll to position [1645, 0]
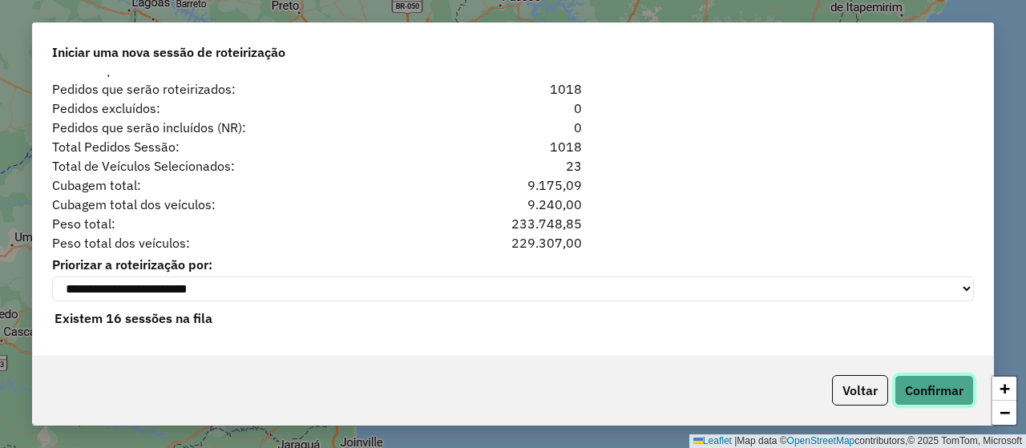
click at [951, 387] on button "Confirmar" at bounding box center [934, 390] width 79 height 30
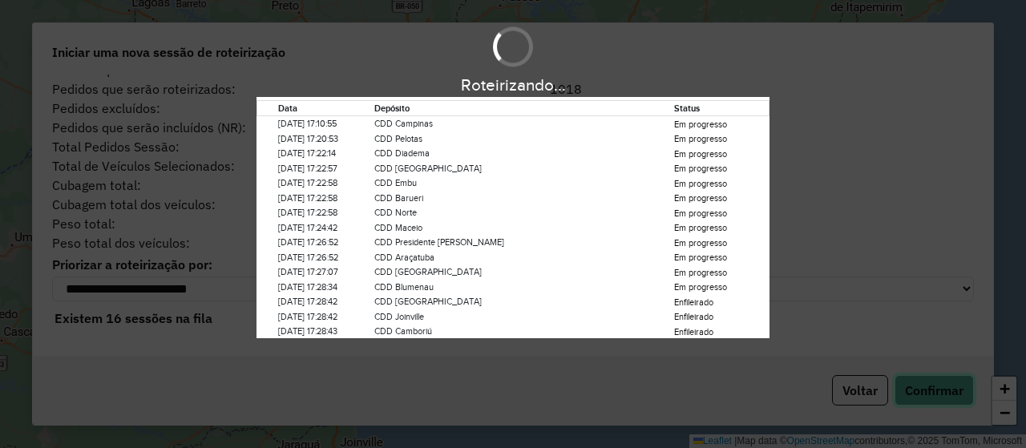
scroll to position [16, 0]
